Goal: Navigation & Orientation: Find specific page/section

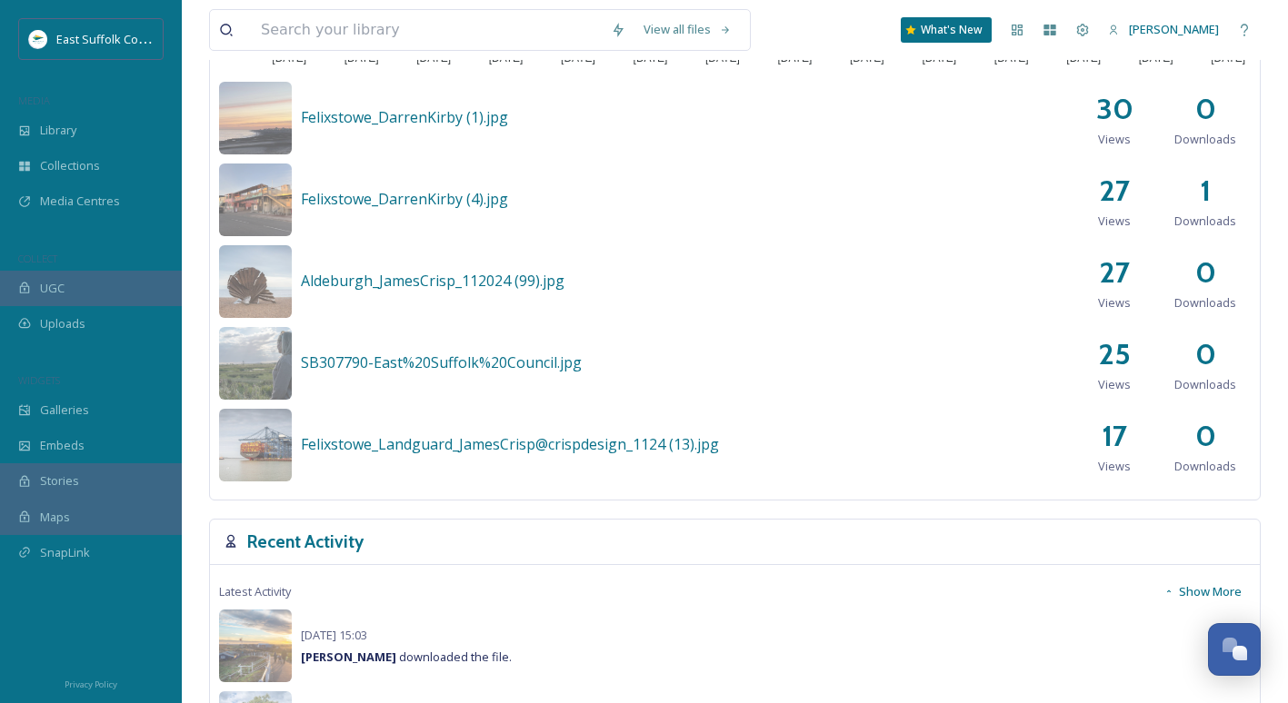
scroll to position [727, 0]
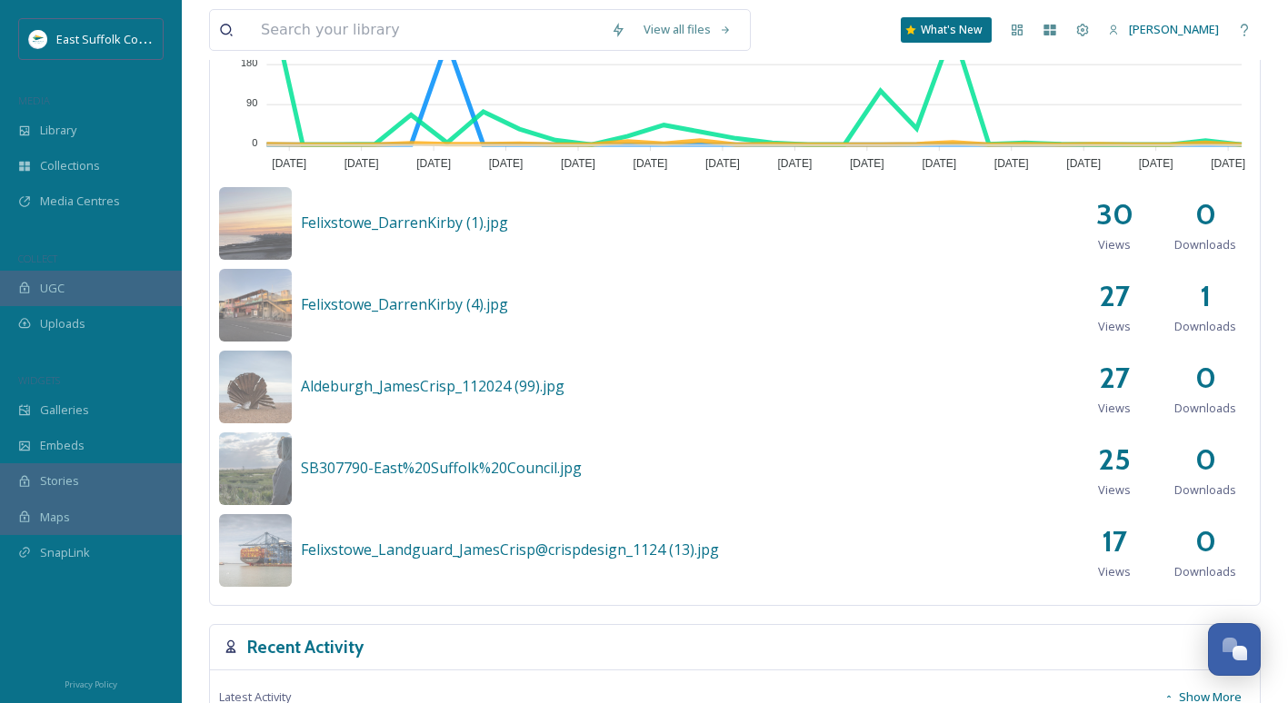
click at [486, 298] on span "Felixstowe_DarrenKirby (4).jpg" at bounding box center [404, 304] width 207 height 20
click at [262, 310] on img at bounding box center [255, 305] width 73 height 73
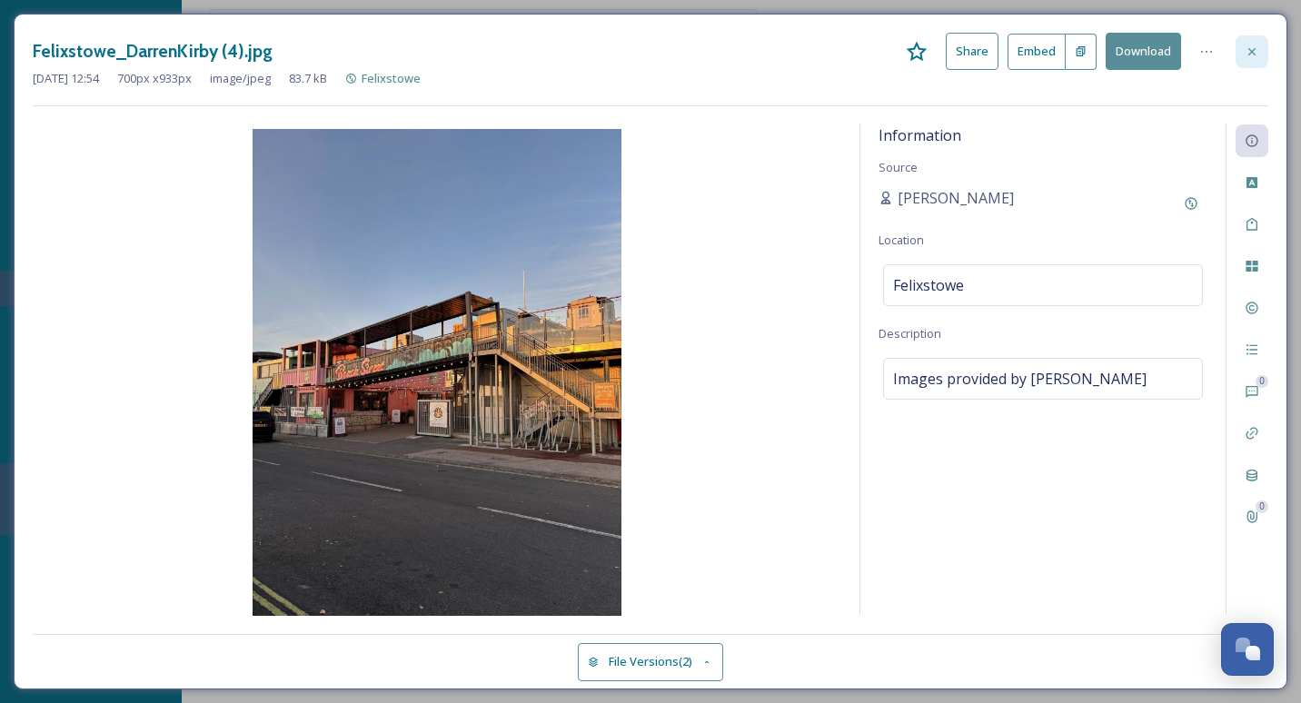
click at [1263, 52] on div at bounding box center [1252, 51] width 33 height 33
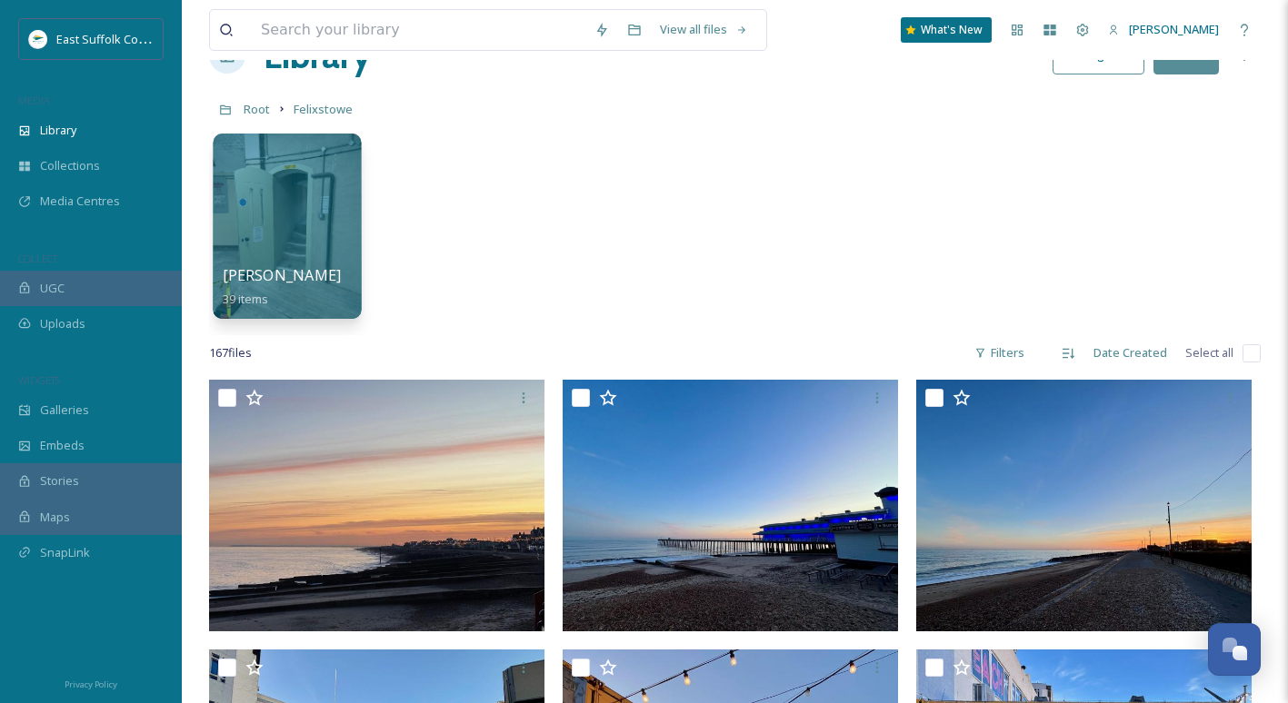
scroll to position [91, 0]
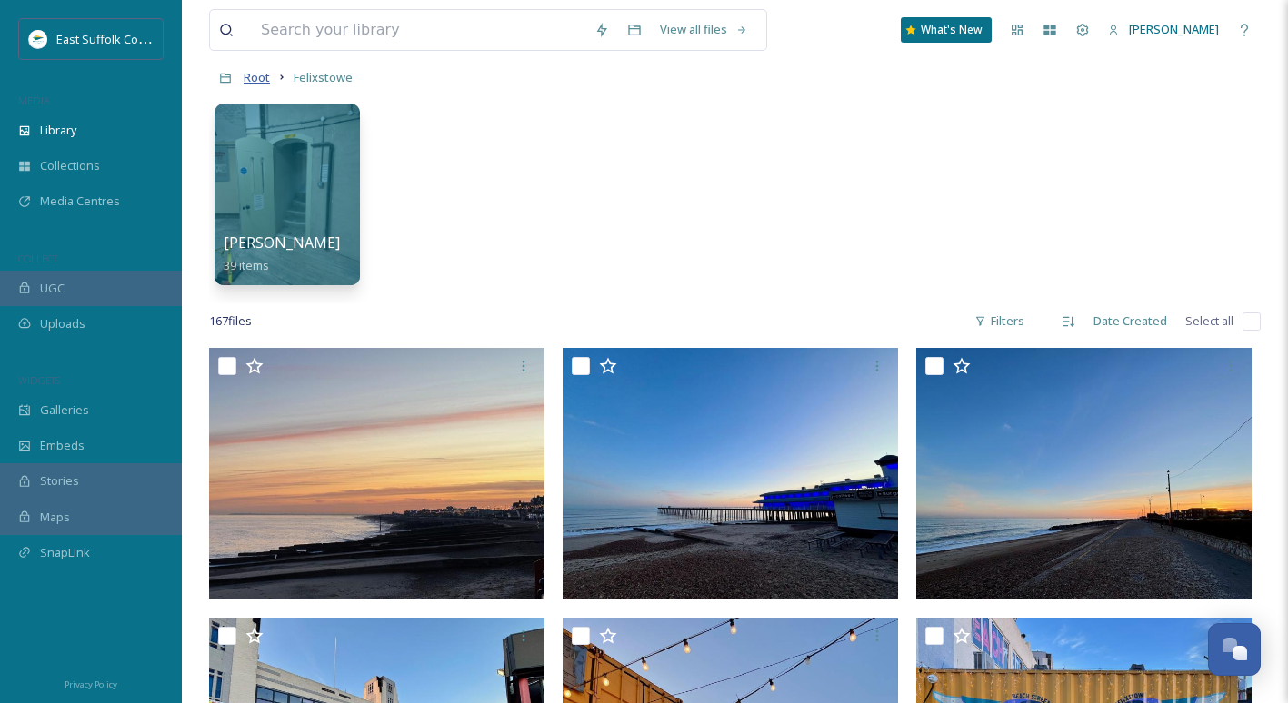
click at [253, 78] on span "Root" at bounding box center [257, 77] width 26 height 16
